Goal: Information Seeking & Learning: Find specific fact

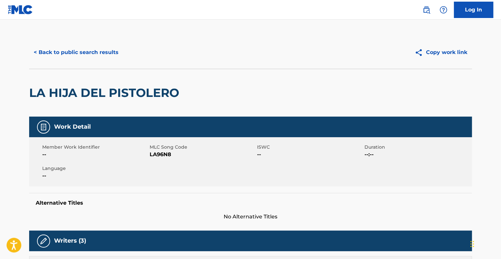
click at [80, 54] on button "< Back to public search results" at bounding box center [76, 52] width 94 height 16
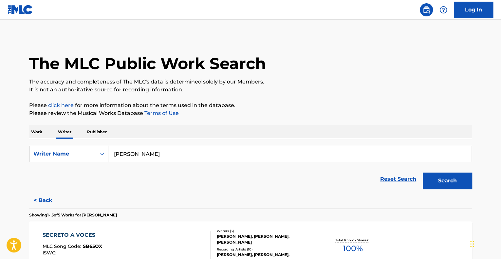
click at [41, 131] on p "Work" at bounding box center [36, 132] width 15 height 14
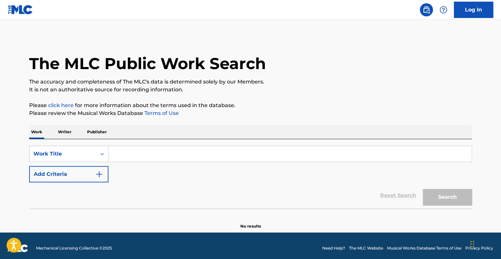
click at [104, 179] on button "Add Criteria" at bounding box center [68, 174] width 79 height 16
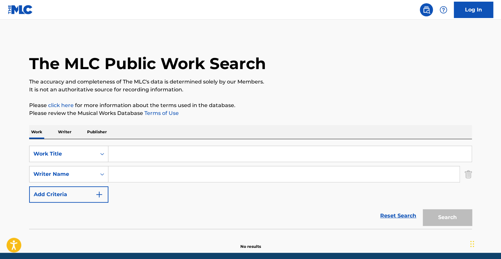
click at [127, 173] on input "Search Form" at bounding box center [283, 174] width 351 height 16
paste input "[PERSON_NAME] [PERSON_NAME],"
click at [253, 158] on input "Search Form" at bounding box center [289, 154] width 363 height 16
click at [164, 174] on input "[PERSON_NAME] [PERSON_NAME]" at bounding box center [283, 174] width 351 height 16
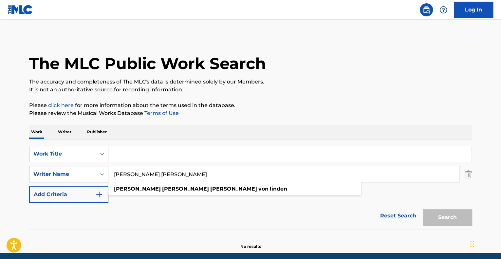
type input "[PERSON_NAME] [PERSON_NAME]"
click at [188, 213] on div "Reset Search Search" at bounding box center [250, 216] width 443 height 26
click at [37, 45] on div "The MLC Public Work Search" at bounding box center [250, 60] width 443 height 48
click at [134, 151] on input "Search Form" at bounding box center [289, 154] width 363 height 16
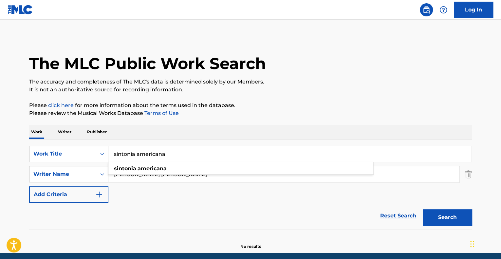
type input "sintonia americana"
click at [423, 209] on button "Search" at bounding box center [447, 217] width 49 height 16
